Goal: Task Accomplishment & Management: Complete application form

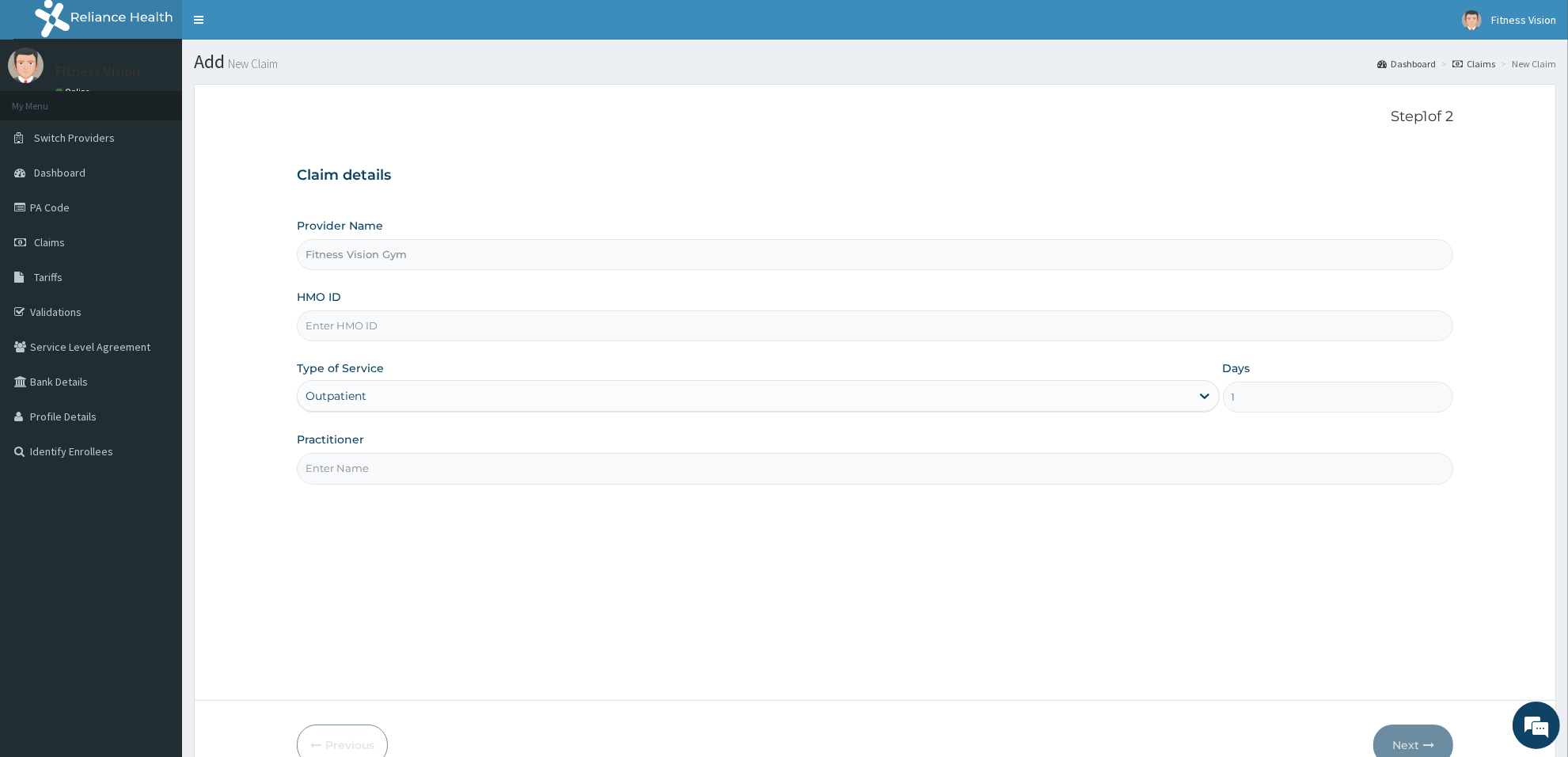
click at [449, 331] on input "HMO ID" at bounding box center [875, 325] width 1157 height 31
type input "p"
type input "pna/10043/a"
click at [408, 472] on input "Practitioner" at bounding box center [875, 468] width 1157 height 31
click at [1286, 603] on div "Step 1 of 2 Claim details Provider Name Fitness Vision Gym HMO ID pna/10043/a T…" at bounding box center [875, 392] width 1157 height 567
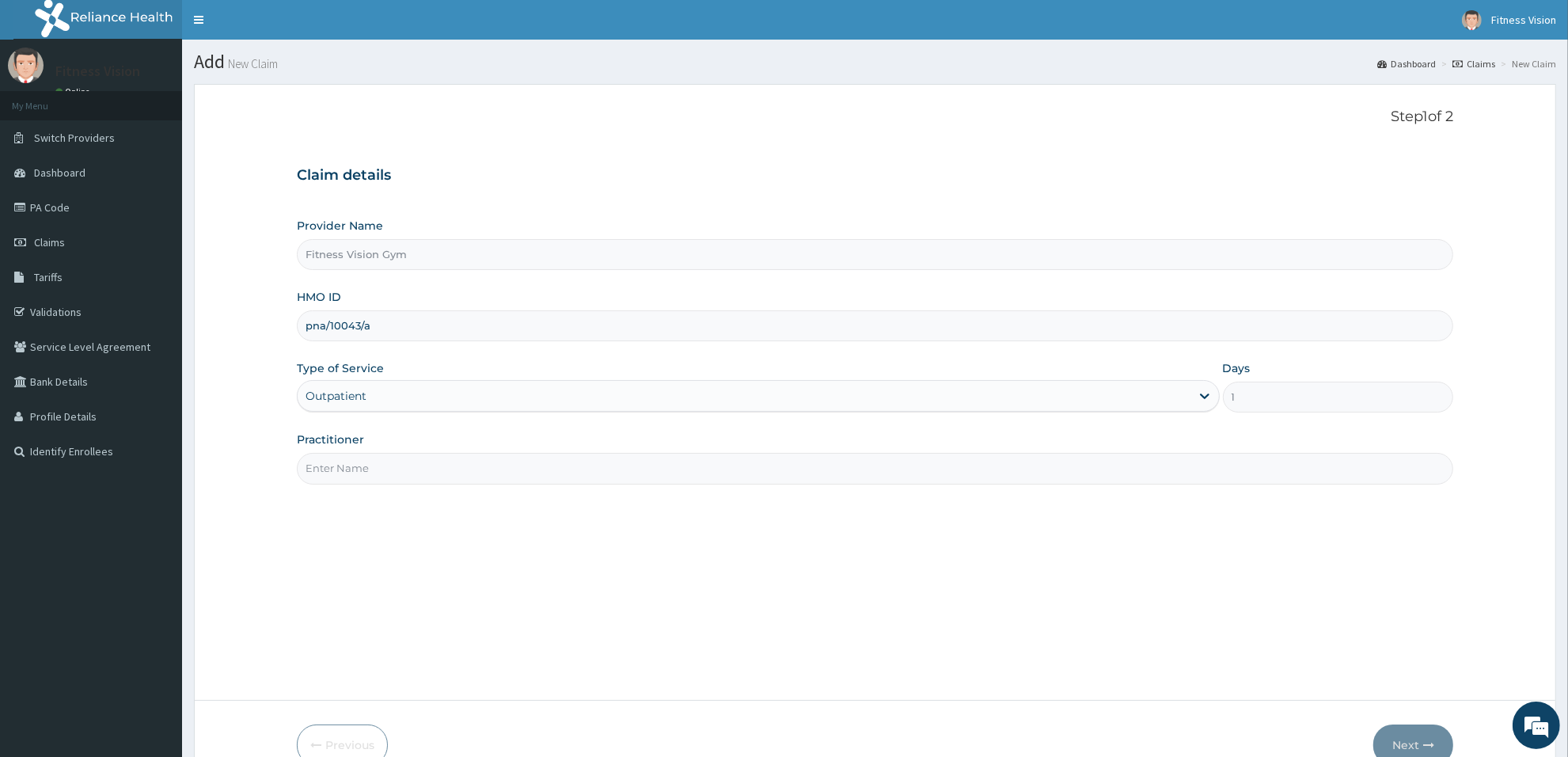
click at [361, 471] on input "Practitioner" at bounding box center [875, 468] width 1157 height 31
type input "babatunde"
click at [1402, 732] on button "Next" at bounding box center [1414, 745] width 80 height 41
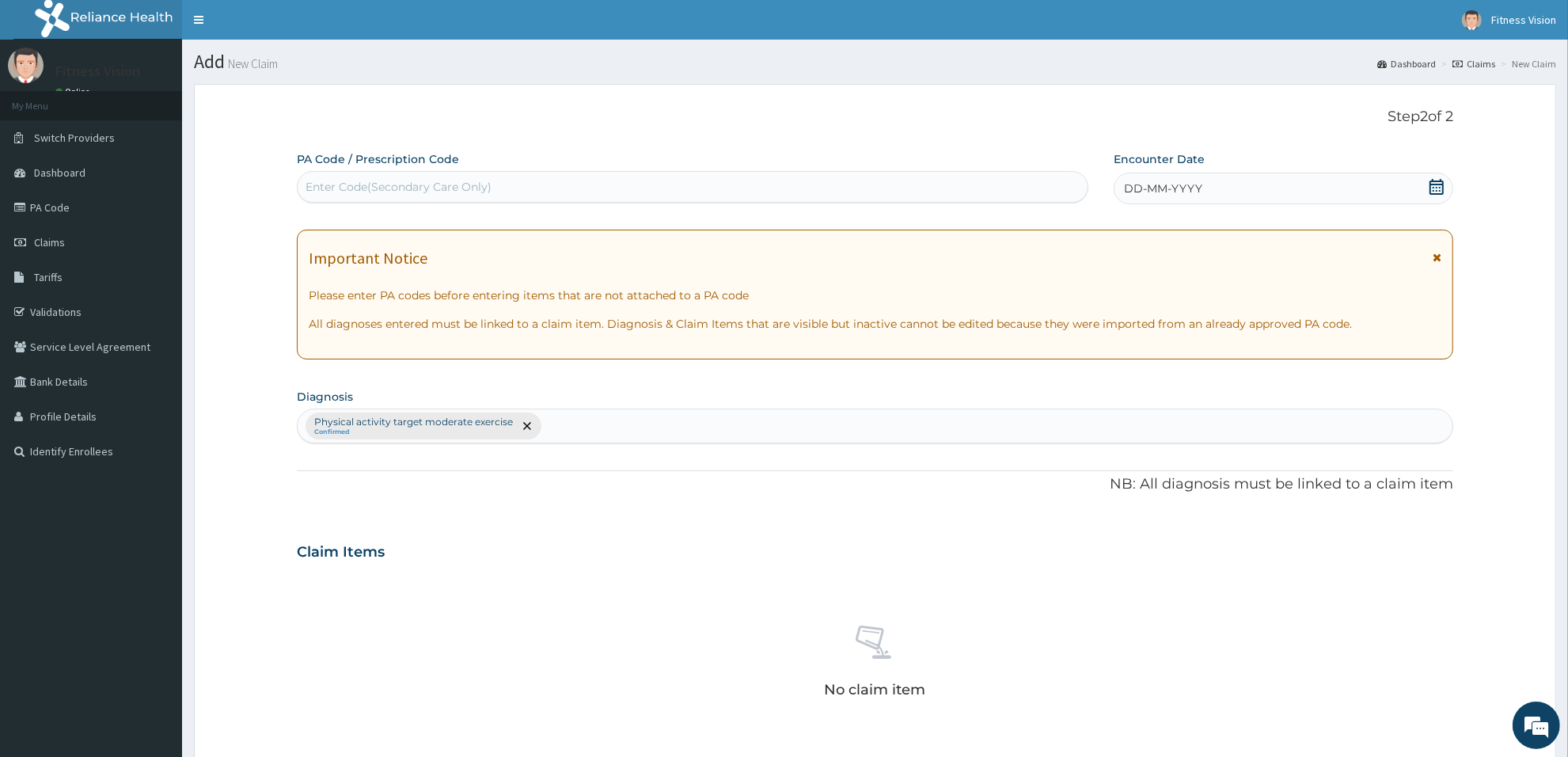
drag, startPoint x: 356, startPoint y: 166, endPoint x: 349, endPoint y: 183, distance: 18.4
click at [356, 170] on div "PA Code / Prescription Code Enter Code(Secondary Care Only)" at bounding box center [692, 177] width 791 height 51
drag, startPoint x: 561, startPoint y: 216, endPoint x: 565, endPoint y: 200, distance: 16.5
click at [565, 212] on div "PA Code / Prescription Code Enter Code(Secondary Care Only) Encounter Date DD-M…" at bounding box center [875, 555] width 1157 height 808
click at [558, 198] on div "Enter Code(Secondary Care Only)" at bounding box center [692, 186] width 790 height 25
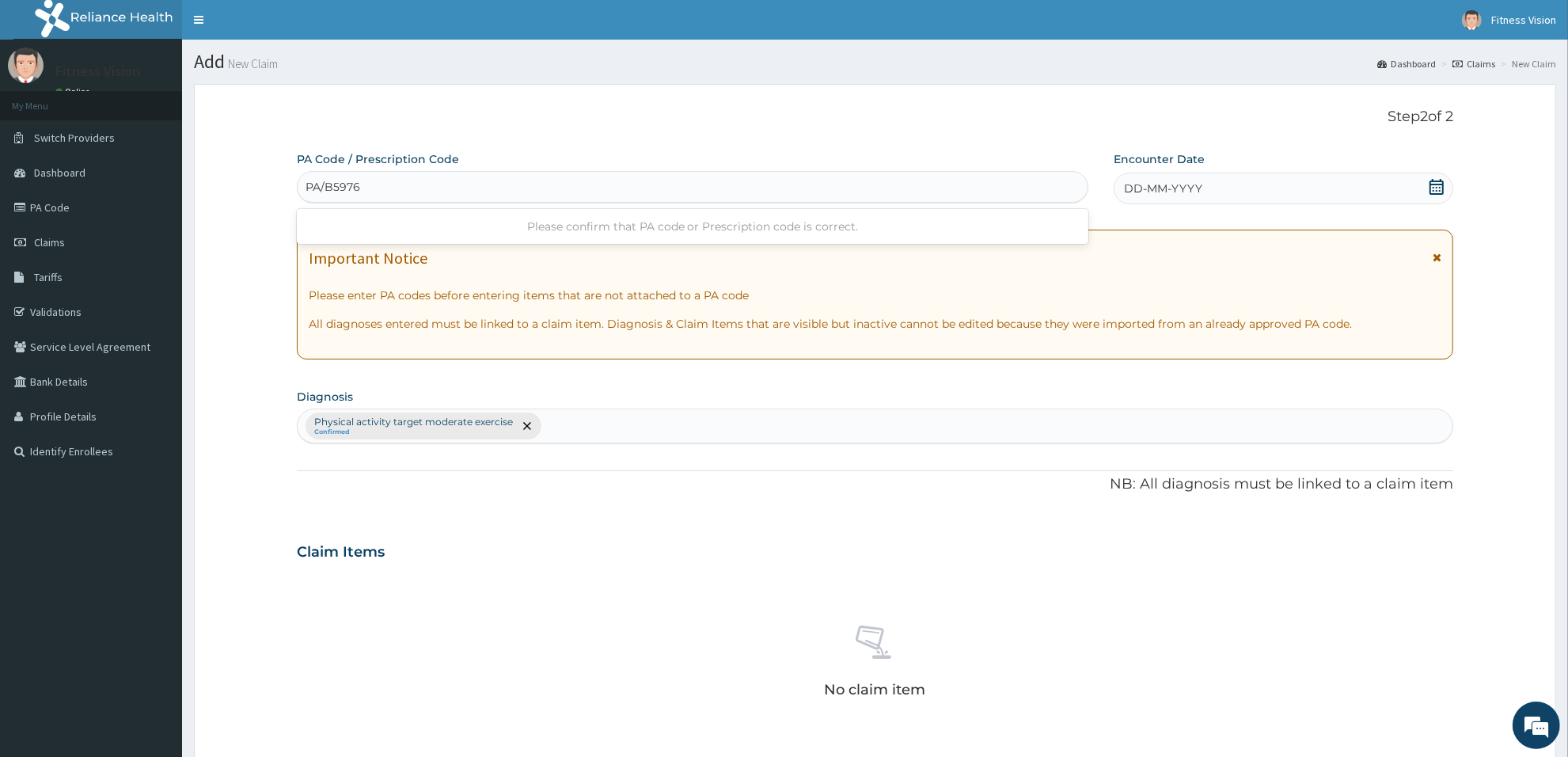
type input "PA/B59768"
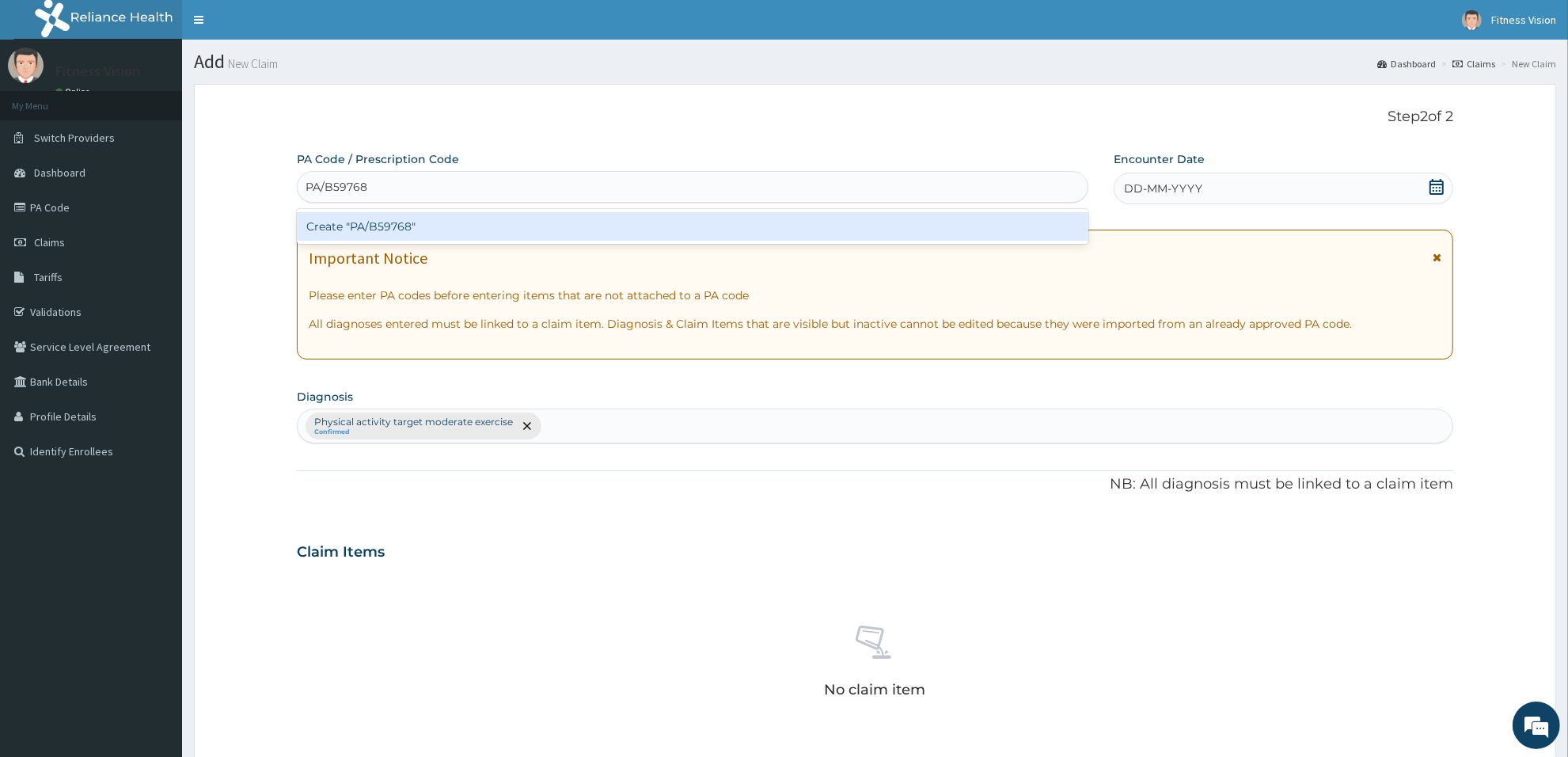
click at [621, 224] on div "Create "PA/B59768"" at bounding box center [692, 226] width 791 height 29
